Goal: Task Accomplishment & Management: Use online tool/utility

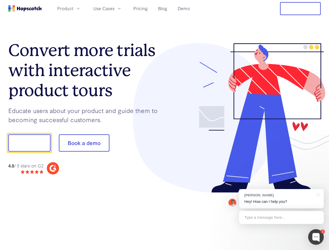
click at [165, 125] on div at bounding box center [243, 118] width 156 height 150
click at [73, 8] on span "Product" at bounding box center [65, 8] width 16 height 7
click at [115, 8] on span "Use Cases" at bounding box center [103, 8] width 21 height 7
click at [300, 9] on button "Free Trial" at bounding box center [300, 8] width 41 height 13
click at [29, 143] on button "Show me!" at bounding box center [29, 142] width 42 height 17
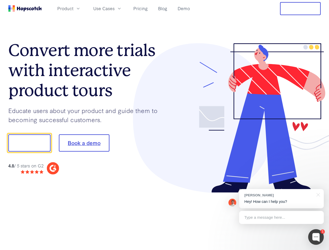
click at [84, 143] on button "Book a demo" at bounding box center [84, 142] width 51 height 17
click at [316, 237] on div at bounding box center [316, 237] width 16 height 16
click at [281, 199] on div "[PERSON_NAME] Hey! How can I help you?" at bounding box center [281, 198] width 85 height 19
click at [317, 194] on div at bounding box center [275, 142] width 98 height 174
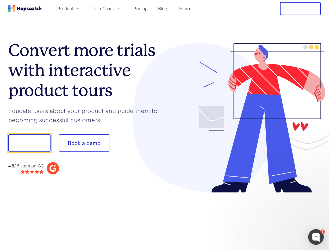
click at [281, 217] on div at bounding box center [275, 177] width 98 height 104
